Goal: Information Seeking & Learning: Learn about a topic

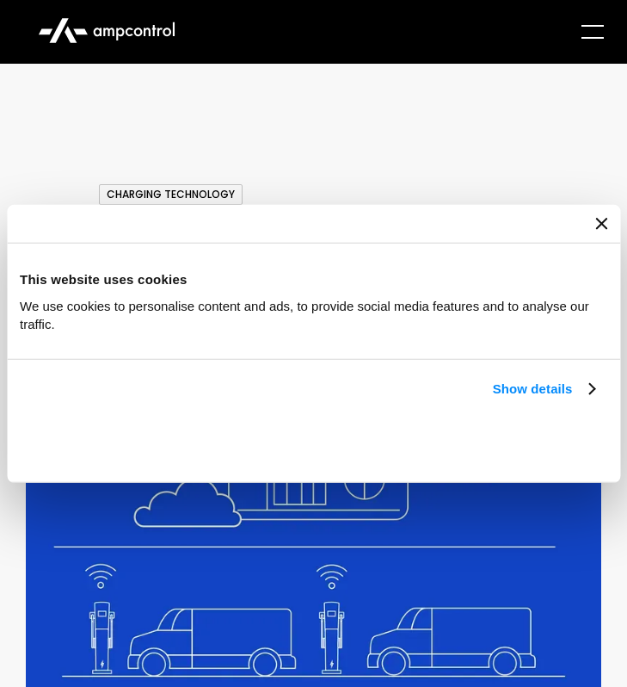
scroll to position [1909, 0]
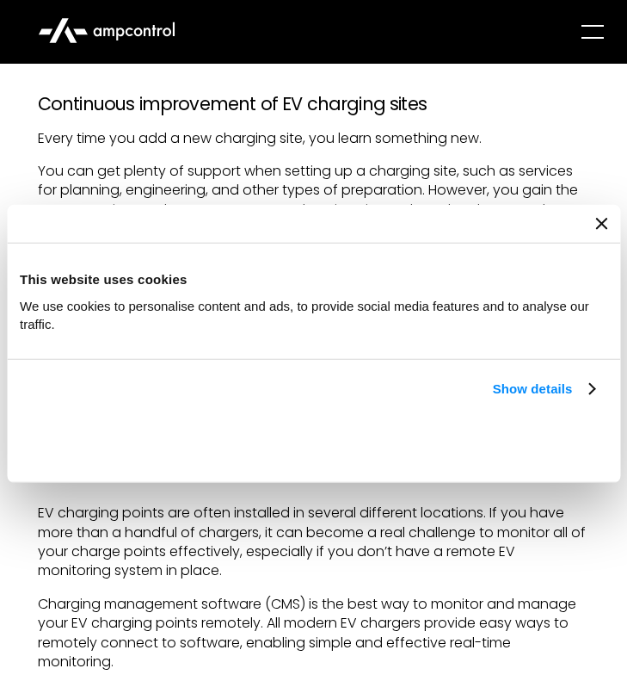
click at [596, 218] on icon "Close banner" at bounding box center [602, 224] width 12 height 12
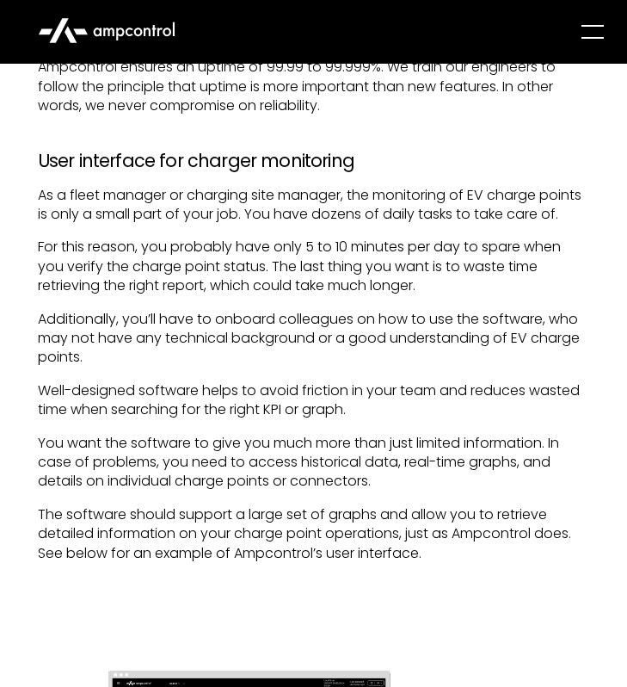
scroll to position [3091, 0]
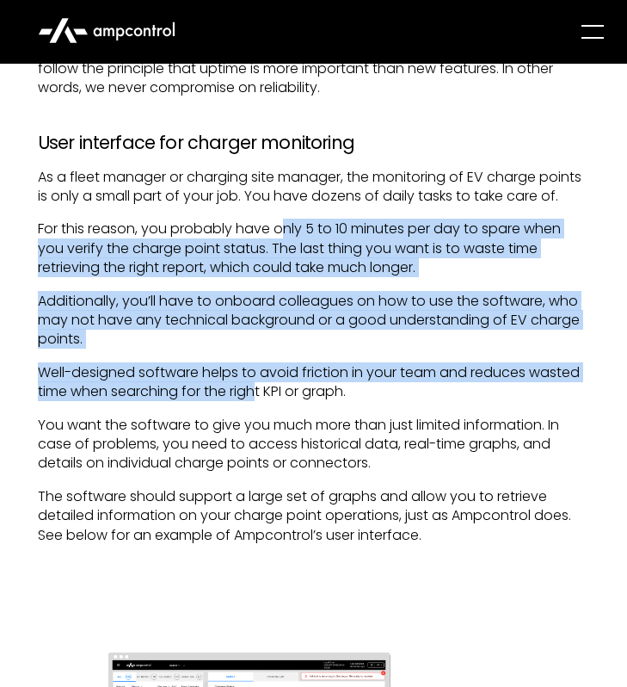
drag, startPoint x: 281, startPoint y: 246, endPoint x: 263, endPoint y: 409, distance: 163.8
click at [263, 409] on div "When operating an EV fleet, poor operation and maintenance of EV charging point…" at bounding box center [314, 177] width 553 height 4904
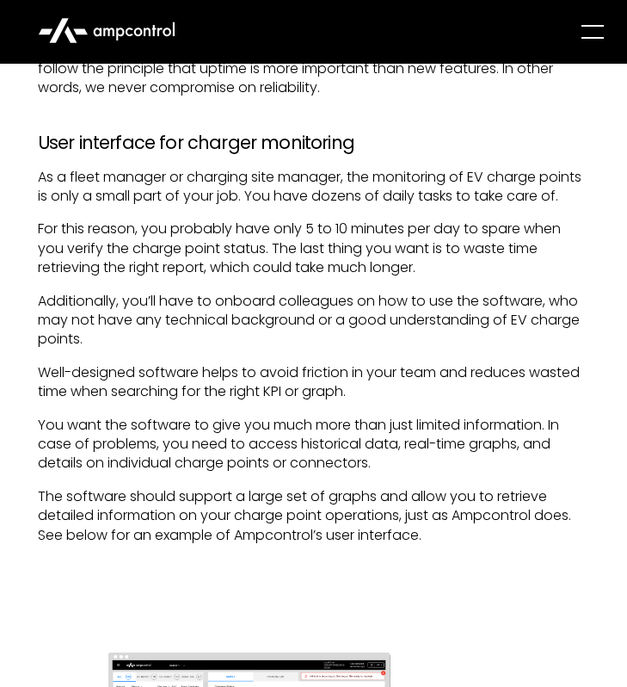
click at [332, 402] on p "Well-designed software helps to avoid friction in your team and reduces wasted …" at bounding box center [314, 382] width 553 height 39
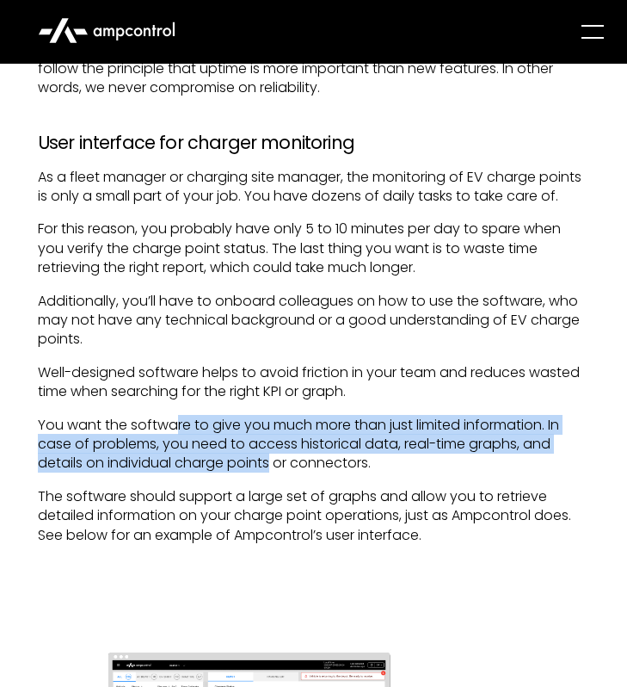
drag, startPoint x: 172, startPoint y: 439, endPoint x: 268, endPoint y: 485, distance: 105.9
click at [269, 473] on p "You want the software to give you much more than just limited information. In c…" at bounding box center [314, 445] width 553 height 58
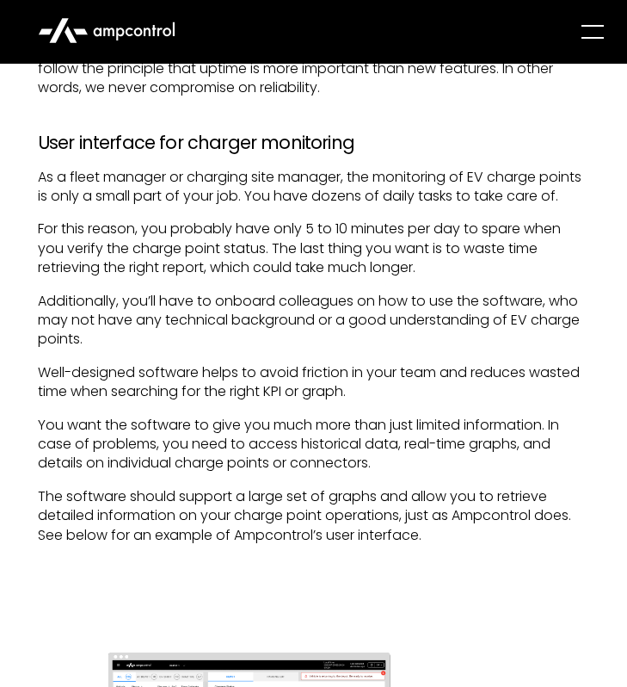
click at [300, 473] on p "You want the software to give you much more than just limited information. In c…" at bounding box center [314, 445] width 553 height 58
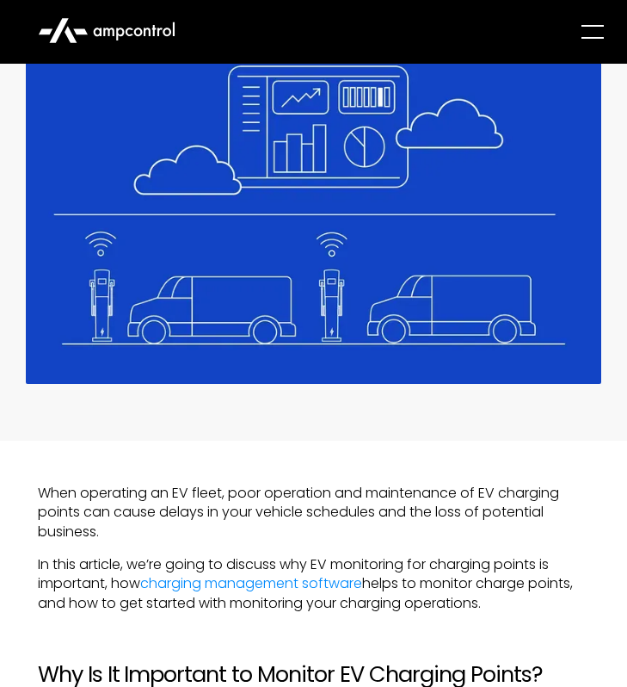
scroll to position [0, 0]
